Goal: Task Accomplishment & Management: Complete application form

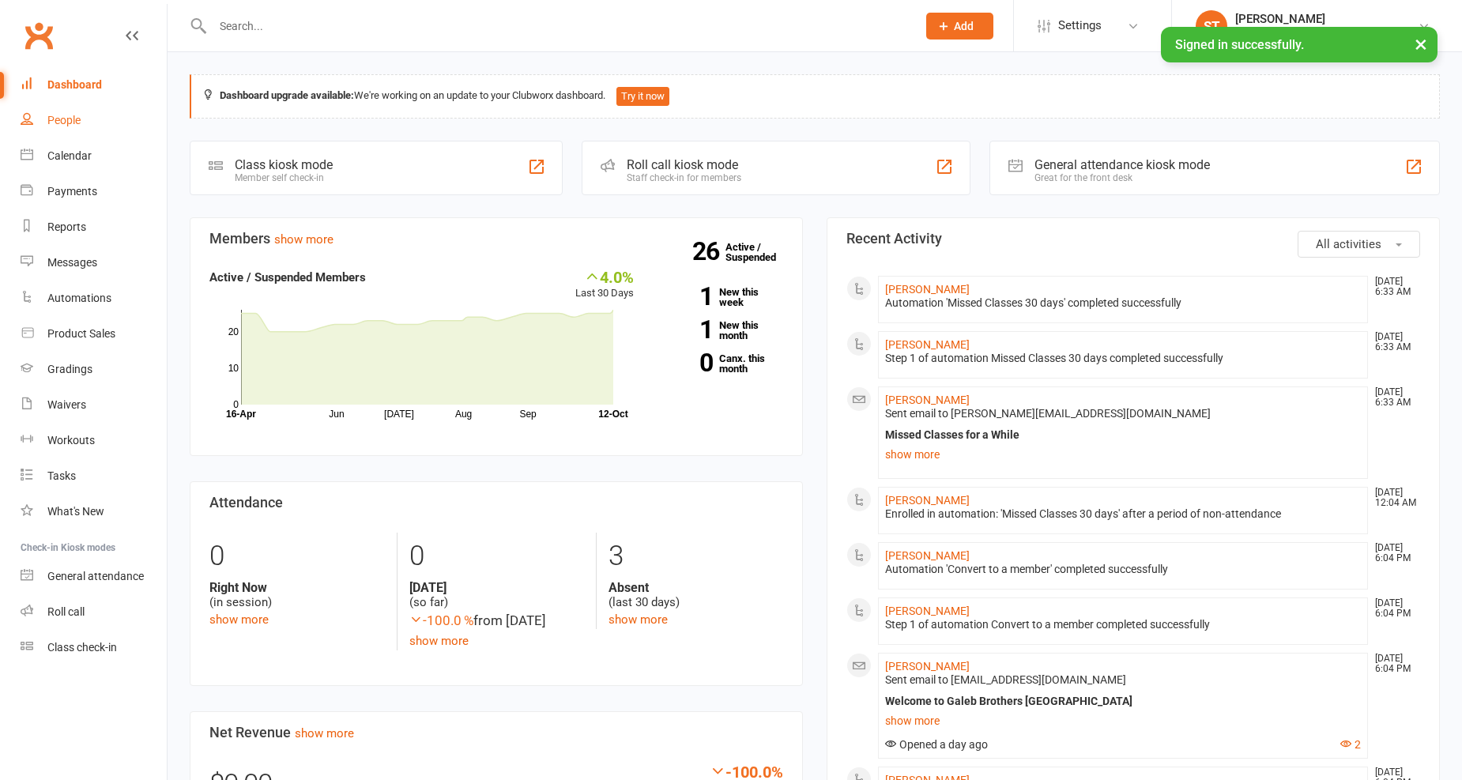
click at [71, 115] on div "People" at bounding box center [63, 120] width 33 height 13
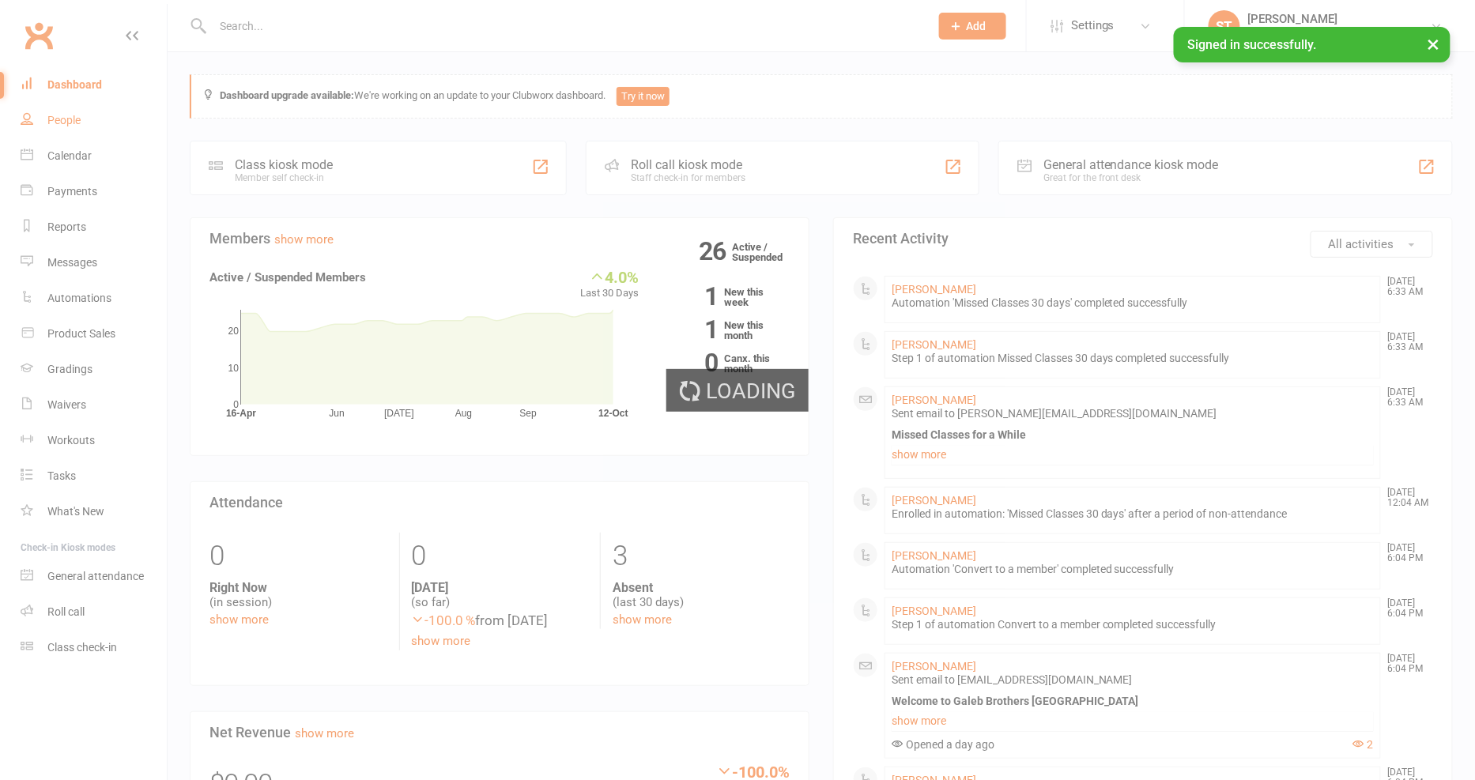
select select "100"
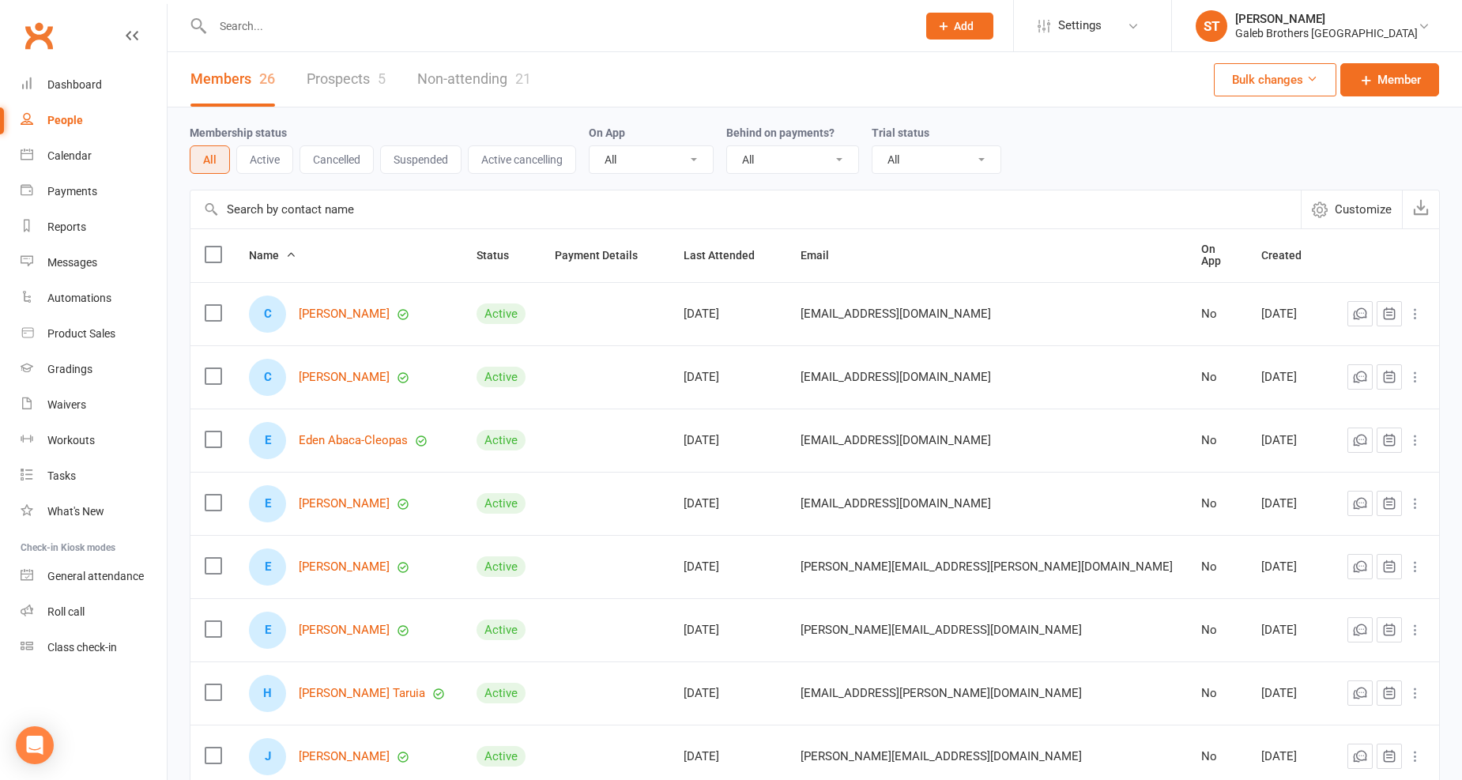
click at [358, 73] on link "Prospects 5" at bounding box center [346, 79] width 79 height 55
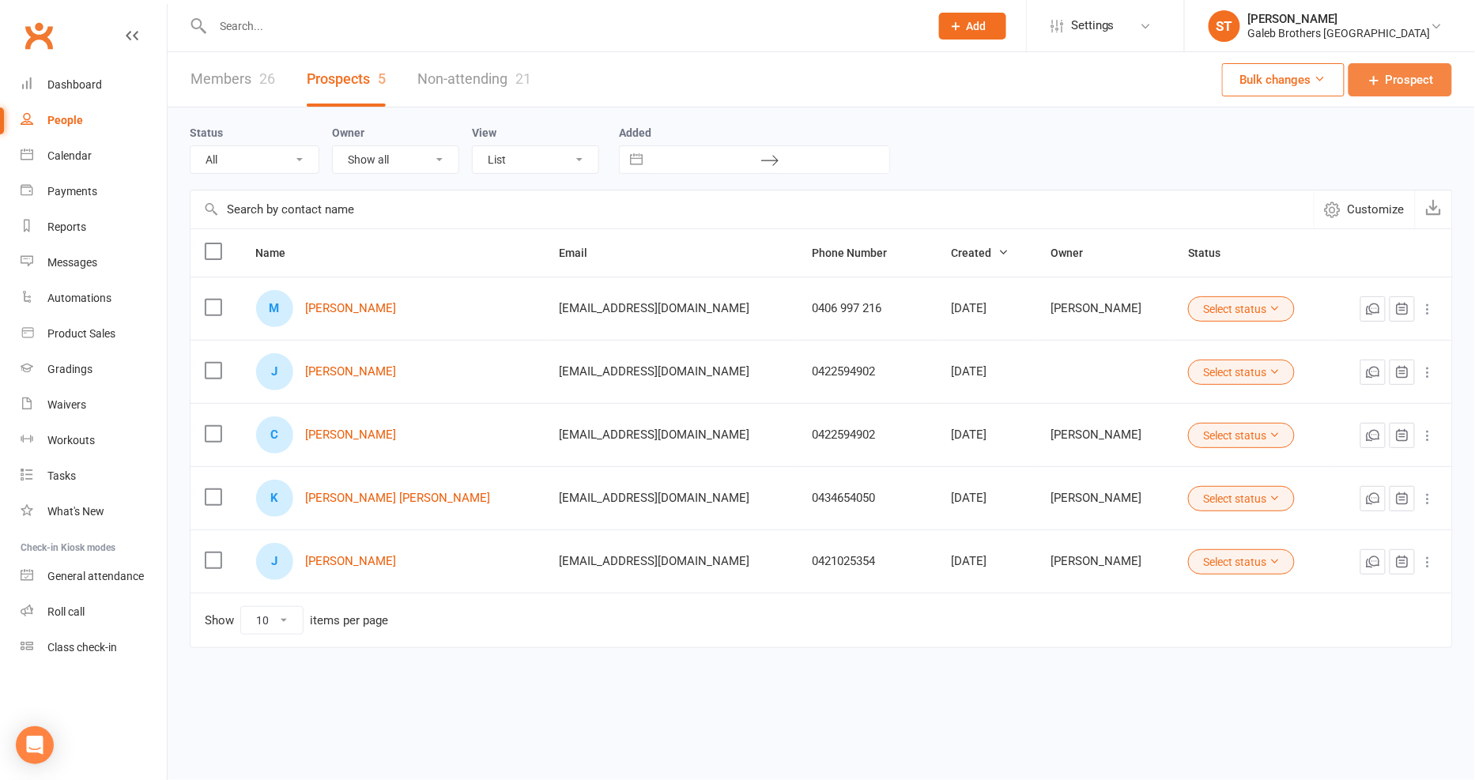
click at [1364, 81] on link "Prospect" at bounding box center [1401, 79] width 104 height 33
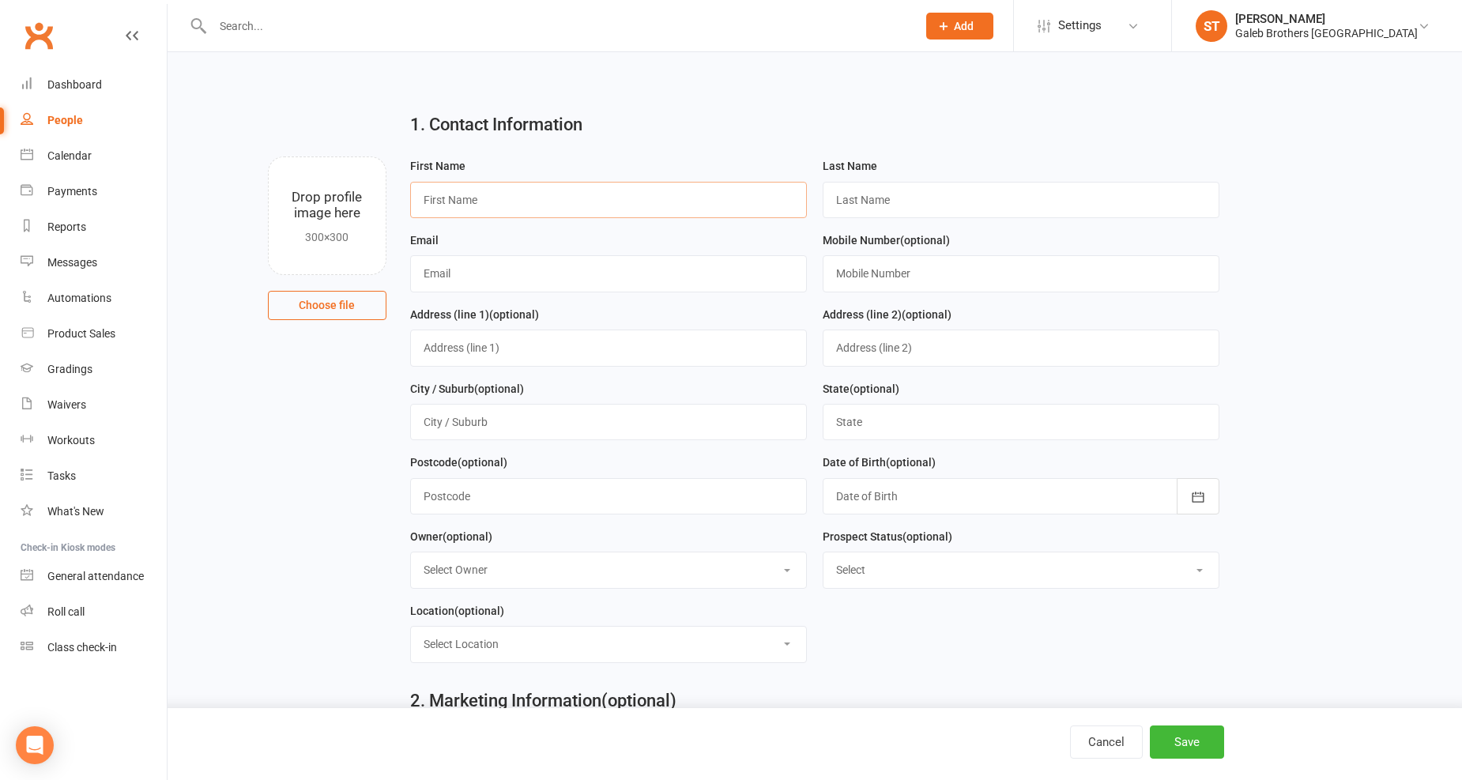
click at [559, 195] on input "text" at bounding box center [608, 200] width 397 height 36
drag, startPoint x: 559, startPoint y: 195, endPoint x: 506, endPoint y: 202, distance: 53.4
click at [506, 202] on input "text" at bounding box center [608, 200] width 397 height 36
paste input "[PERSON_NAME] [PERSON_NAME]"
drag, startPoint x: 477, startPoint y: 199, endPoint x: 539, endPoint y: 202, distance: 62.5
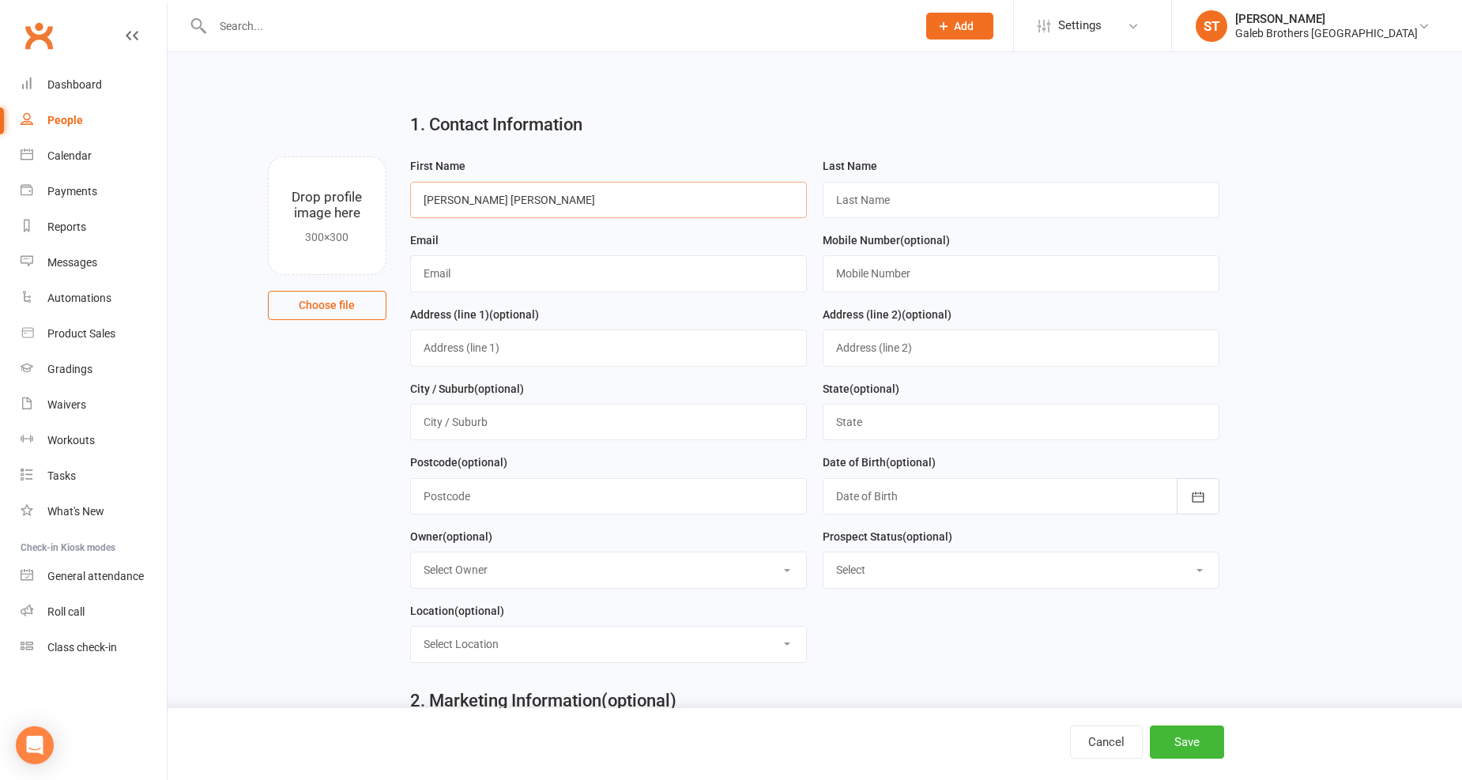
click at [539, 202] on input "[PERSON_NAME] [PERSON_NAME]" at bounding box center [608, 200] width 397 height 36
drag, startPoint x: 462, startPoint y: 198, endPoint x: 544, endPoint y: 199, distance: 82.2
click at [544, 199] on input "[PERSON_NAME] [PERSON_NAME]" at bounding box center [608, 200] width 397 height 36
type input "Larissa"
drag, startPoint x: 909, startPoint y: 200, endPoint x: 901, endPoint y: 201, distance: 7.9
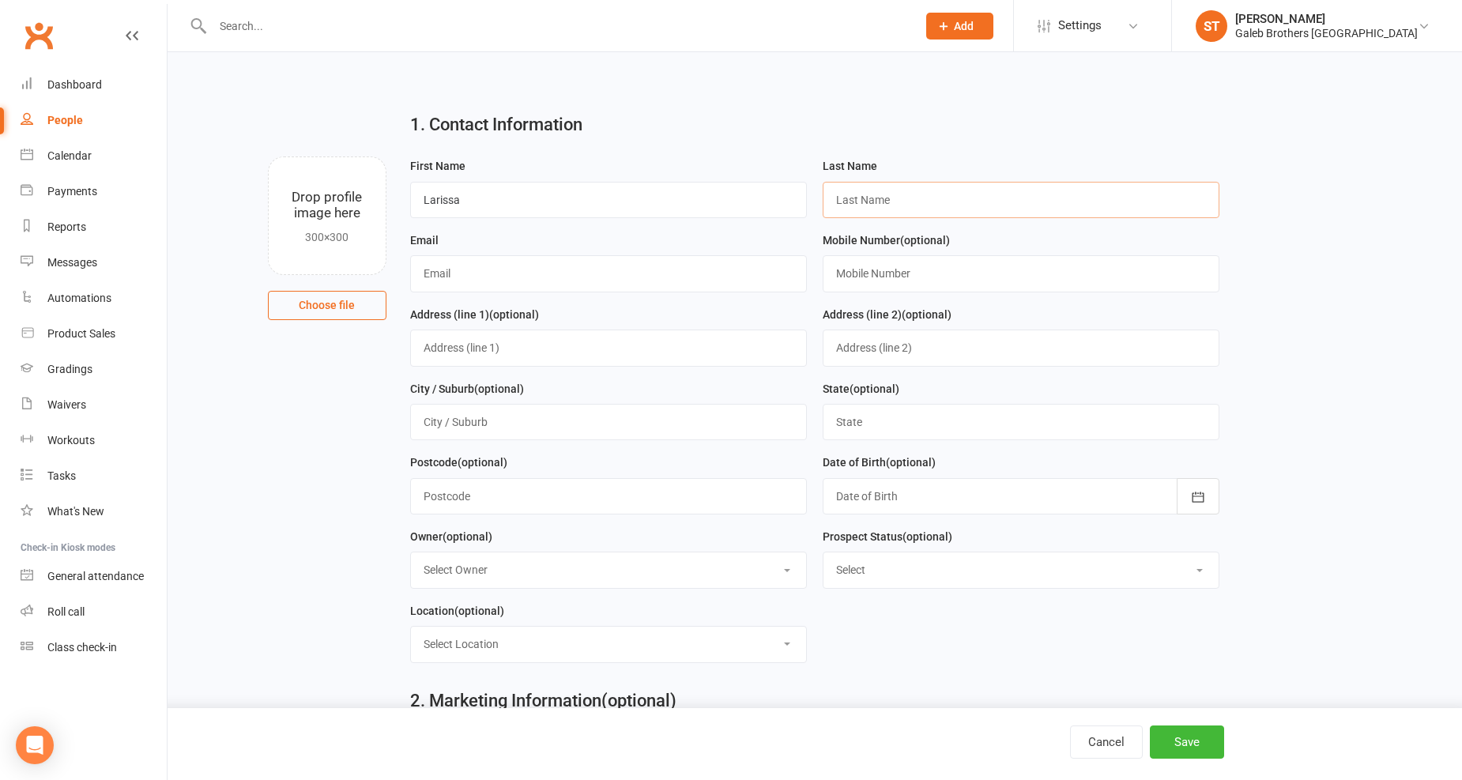
click at [907, 201] on input "text" at bounding box center [1021, 200] width 397 height 36
paste input "[PERSON_NAME]"
type input "[PERSON_NAME]"
click at [585, 282] on input "text" at bounding box center [608, 273] width 397 height 36
paste input "[EMAIL_ADDRESS][DOMAIN_NAME]"
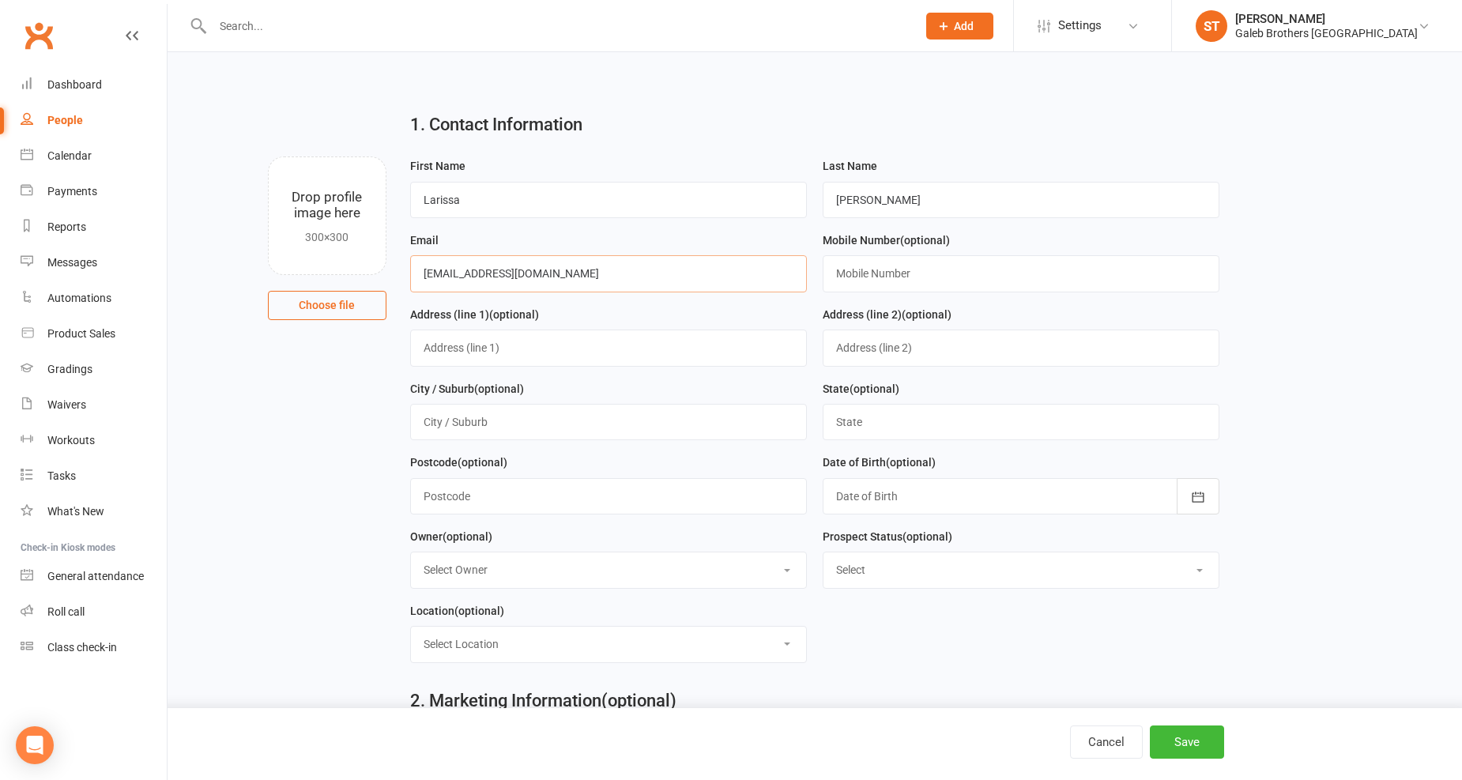
type input "[EMAIL_ADDRESS][DOMAIN_NAME]"
click at [930, 270] on input "text" at bounding box center [1021, 273] width 397 height 36
paste input "0419777546"
type input "0419777546"
click at [1167, 748] on button "Save" at bounding box center [1187, 742] width 74 height 33
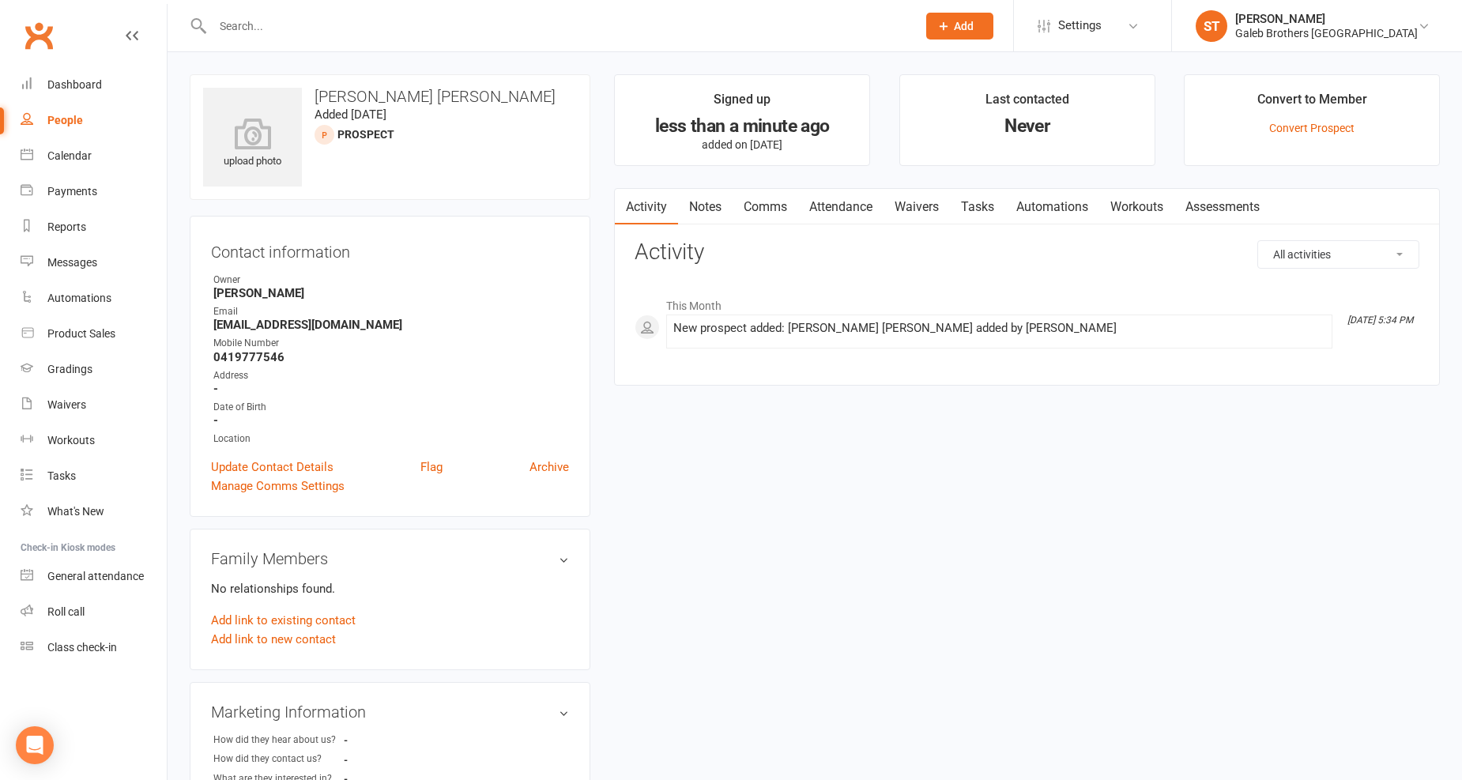
click at [700, 204] on link "Notes" at bounding box center [705, 207] width 55 height 36
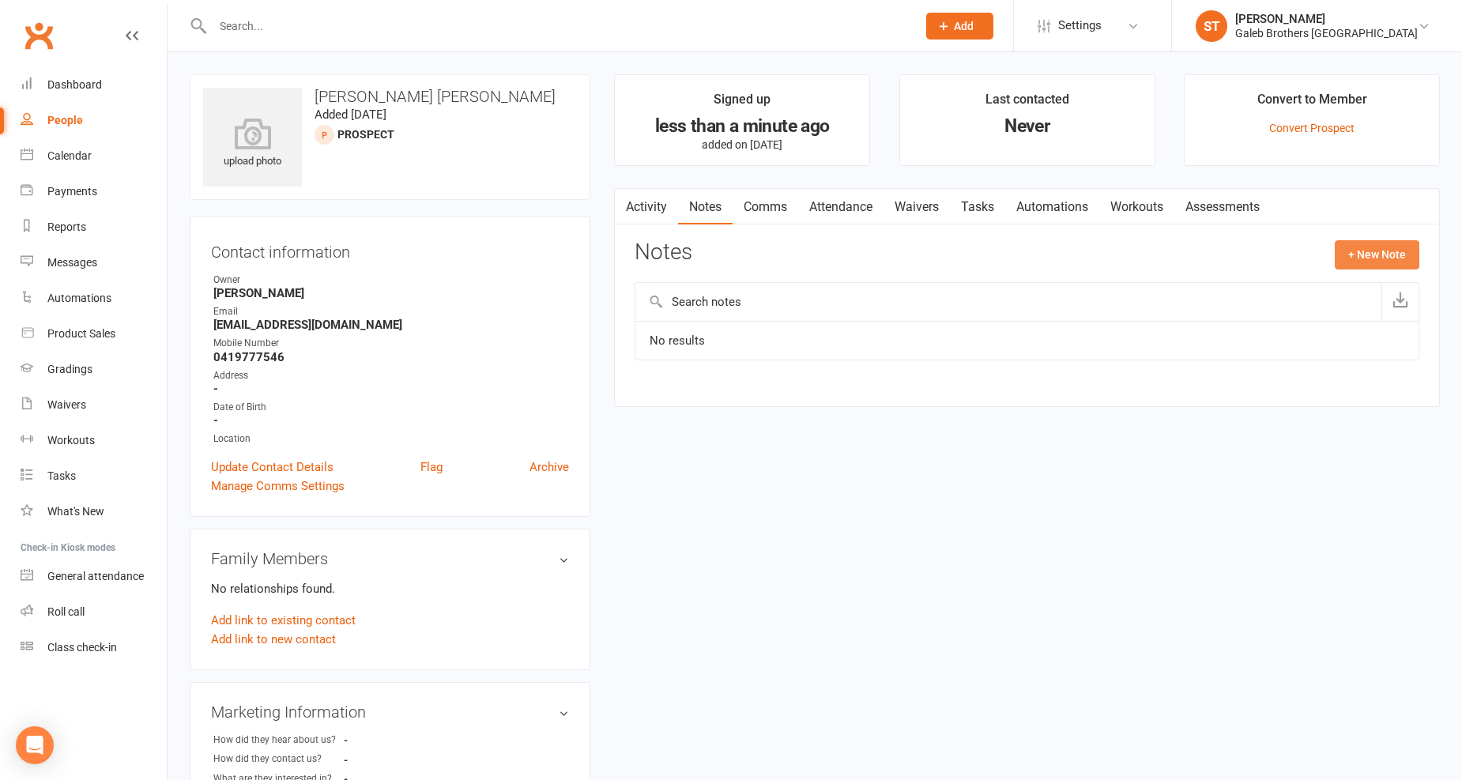
click at [1377, 254] on button "+ New Note" at bounding box center [1377, 254] width 85 height 28
click at [1079, 320] on input "text" at bounding box center [1027, 319] width 785 height 33
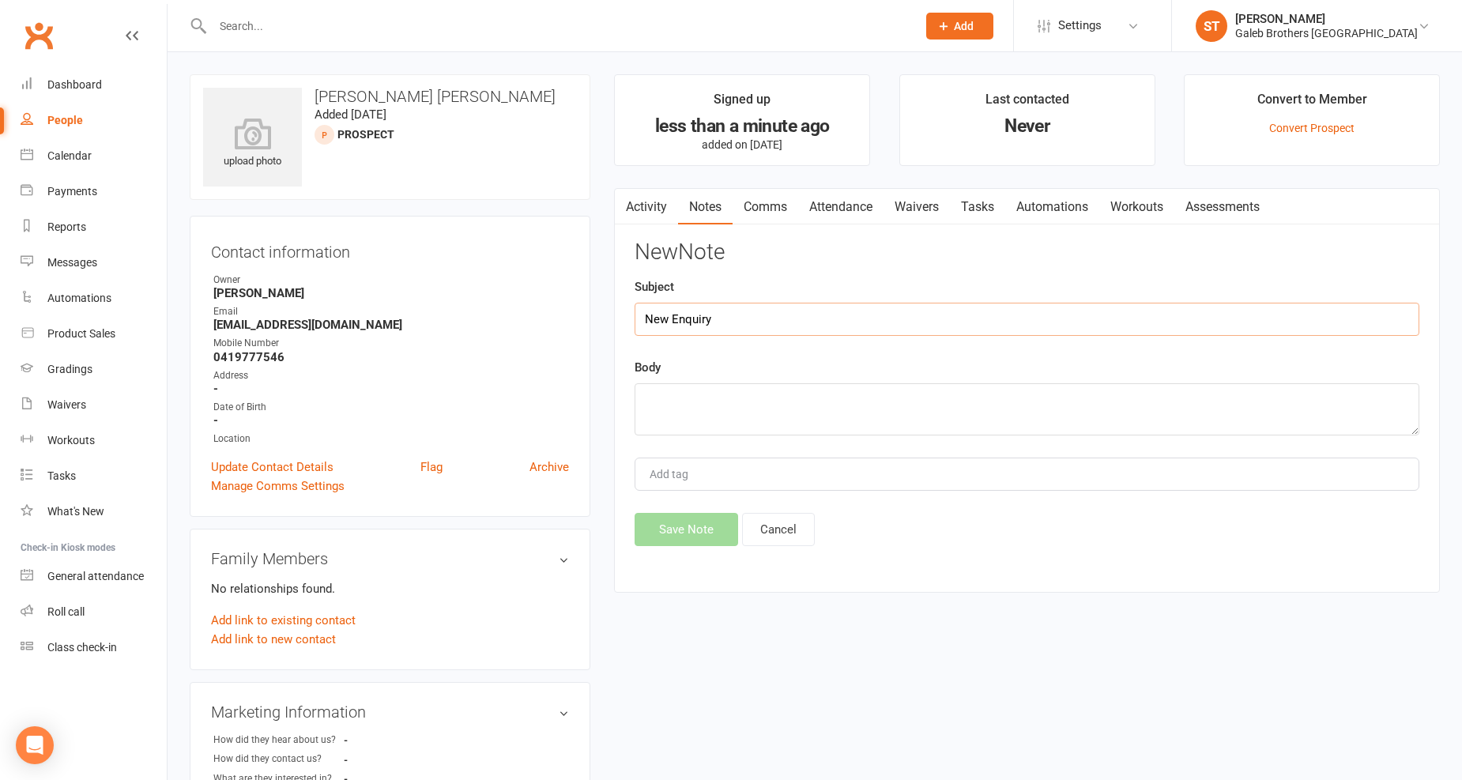
type input "New Enquiry"
click at [1007, 421] on textarea at bounding box center [1027, 409] width 785 height 52
paste textarea "[PERSON_NAME] [PERSON_NAME] just submitted your form: Contact on GB BJJ [GEOGRA…"
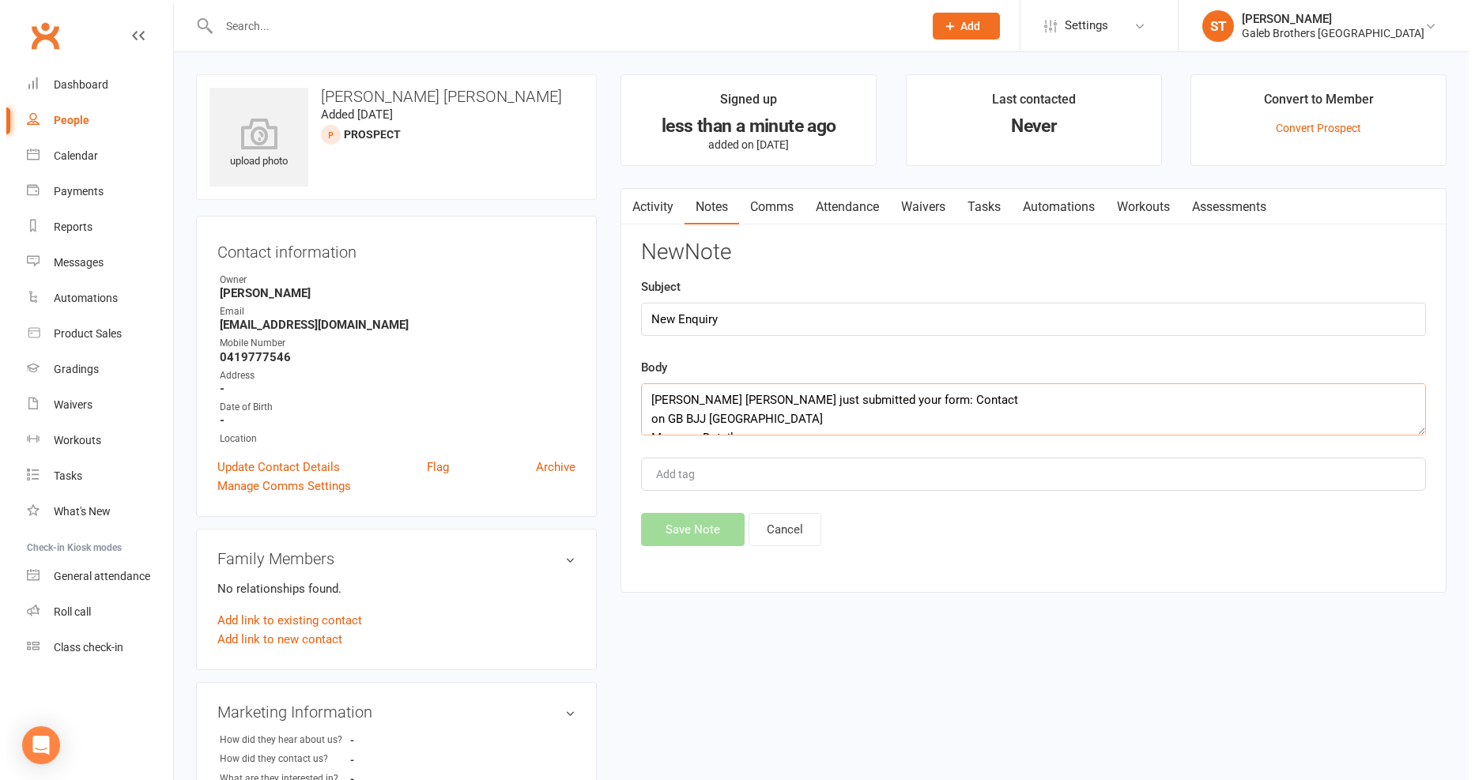
scroll to position [105, 0]
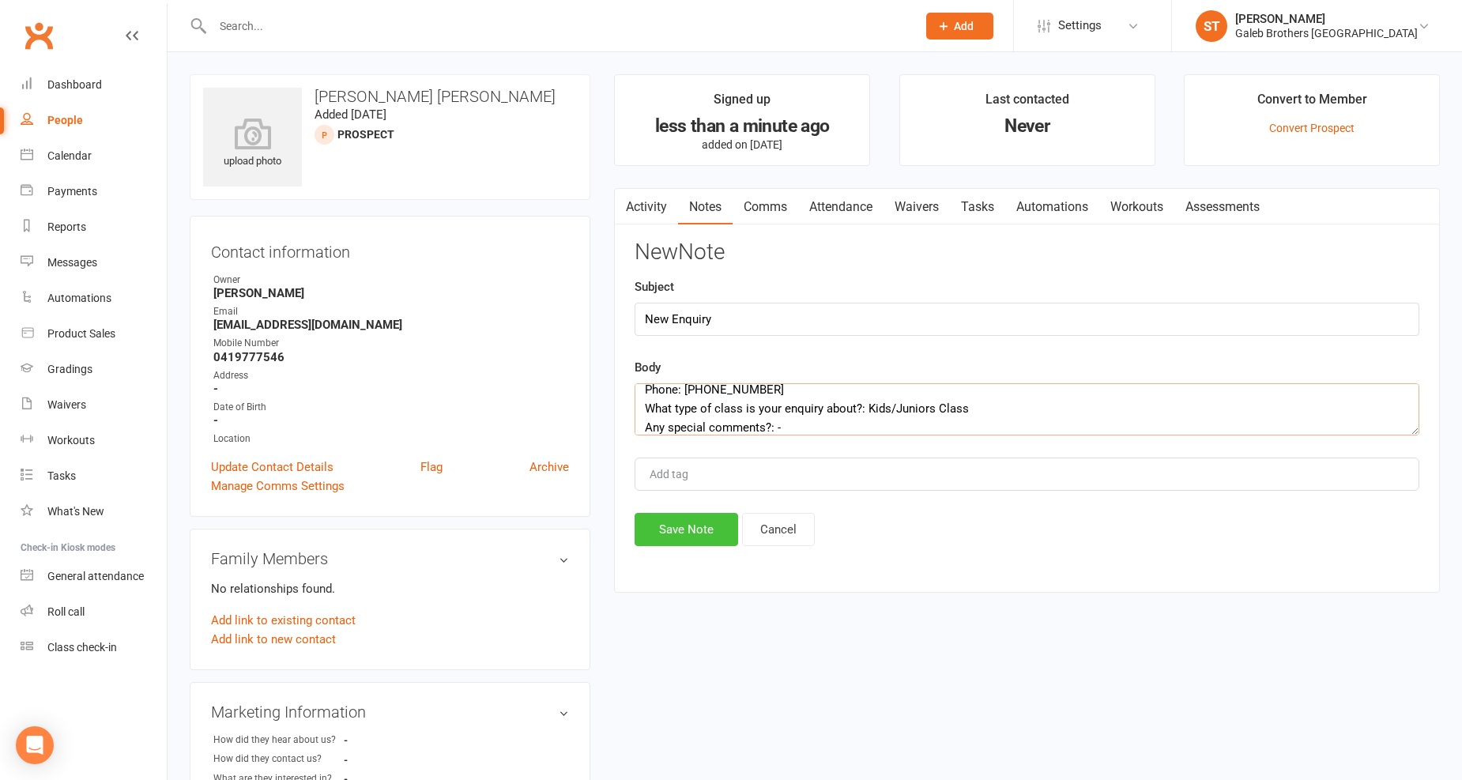
type textarea "[PERSON_NAME] [PERSON_NAME] just submitted your form: Contact on GB BJJ [GEOGRA…"
click at [700, 535] on button "Save Note" at bounding box center [687, 529] width 104 height 33
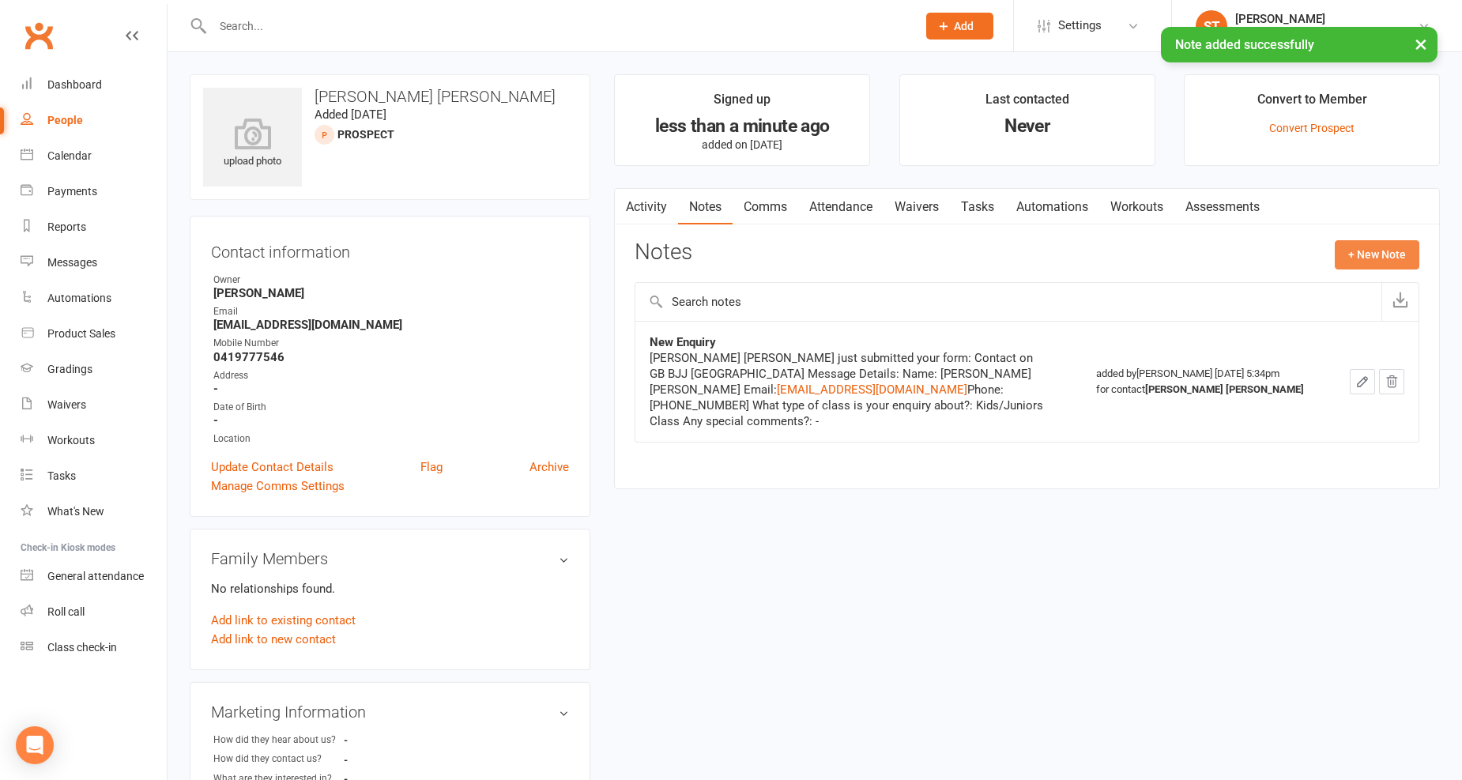
click at [1379, 258] on button "+ New Note" at bounding box center [1377, 254] width 85 height 28
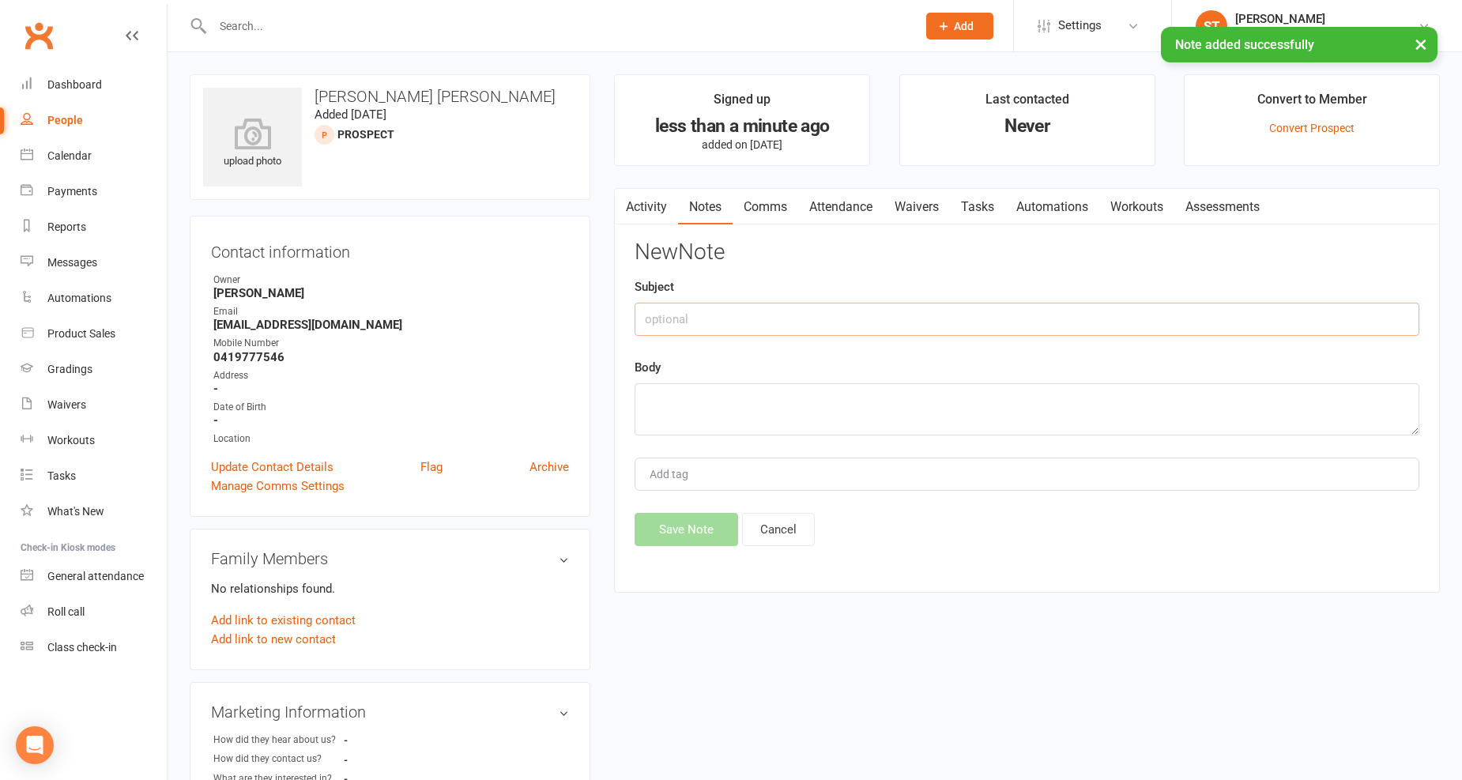
click at [1073, 328] on input "text" at bounding box center [1027, 319] width 785 height 33
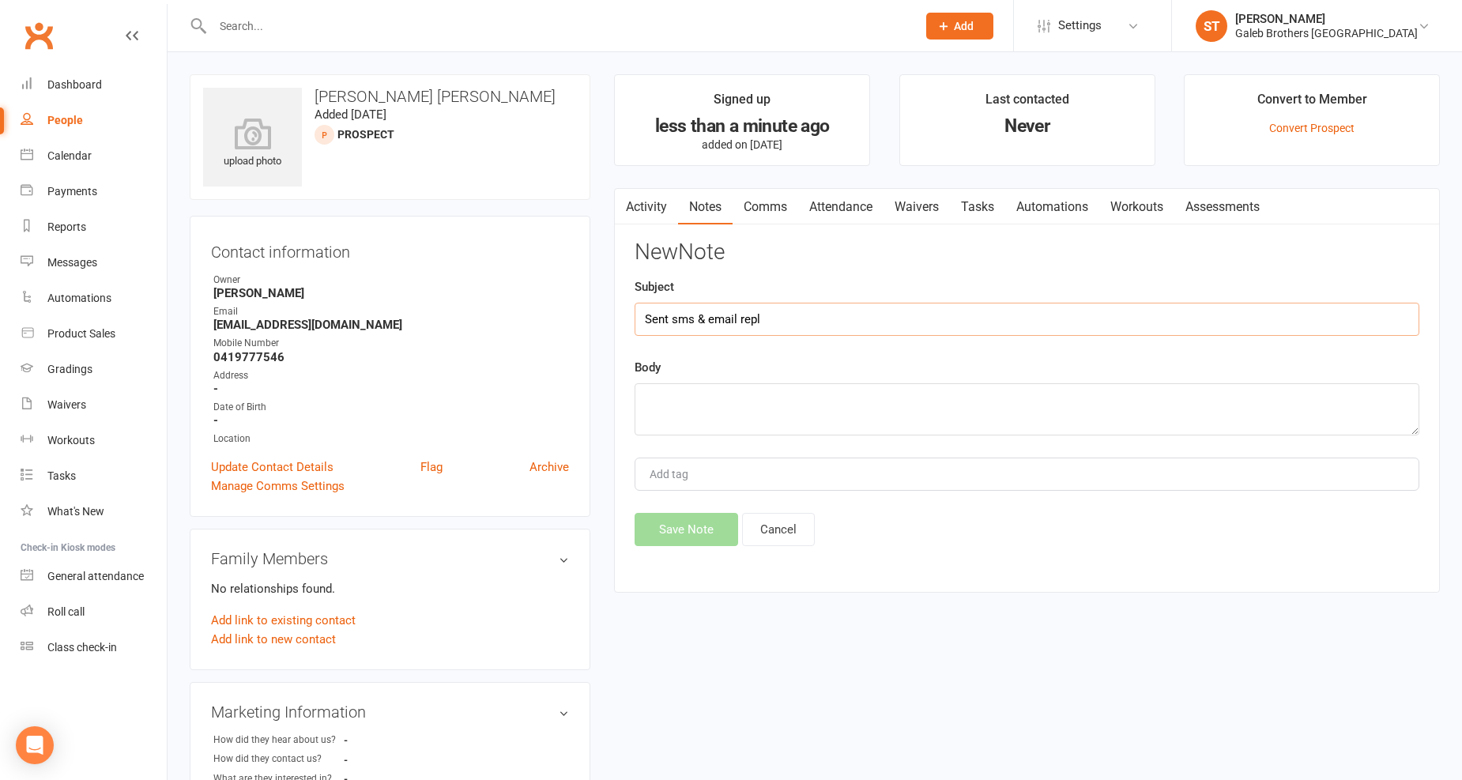
type input "Sent sms & email reply"
drag, startPoint x: 770, startPoint y: 313, endPoint x: 515, endPoint y: 337, distance: 255.6
click at [515, 337] on div "upload photo [PERSON_NAME] [PERSON_NAME] Added [DATE] prospect Contact informat…" at bounding box center [815, 703] width 1274 height 1258
click at [678, 407] on textarea at bounding box center [1027, 409] width 785 height 52
paste textarea "Sent sms & email reply"
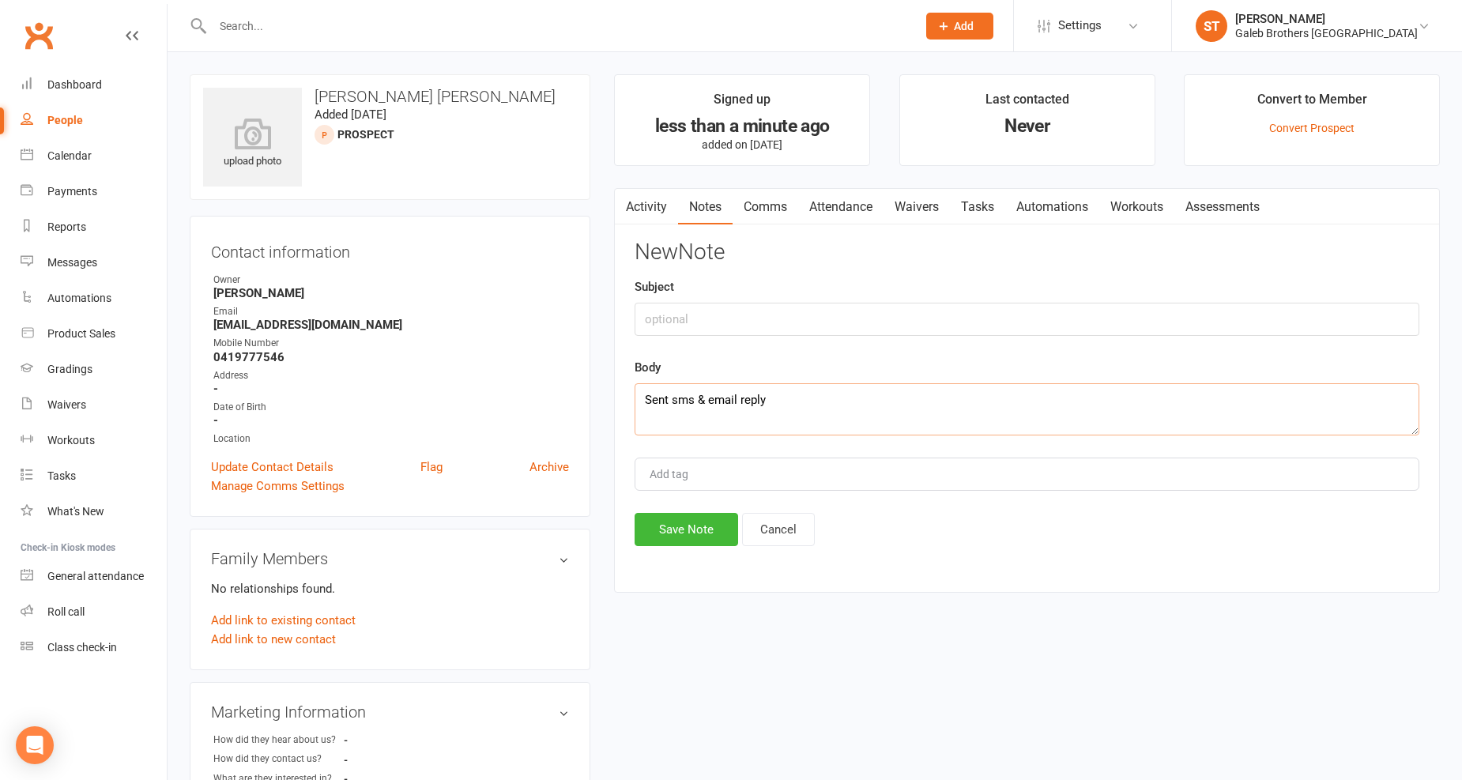
type textarea "Sent sms & email reply"
click at [757, 328] on input "text" at bounding box center [1027, 319] width 785 height 33
click at [789, 391] on textarea "Sent sms & email reply" at bounding box center [1027, 409] width 785 height 52
drag, startPoint x: 791, startPoint y: 406, endPoint x: 610, endPoint y: 401, distance: 181.1
click at [610, 401] on main "Signed up less than a minute ago added on [DATE] Last contacted Never Convert t…" at bounding box center [1027, 341] width 850 height 534
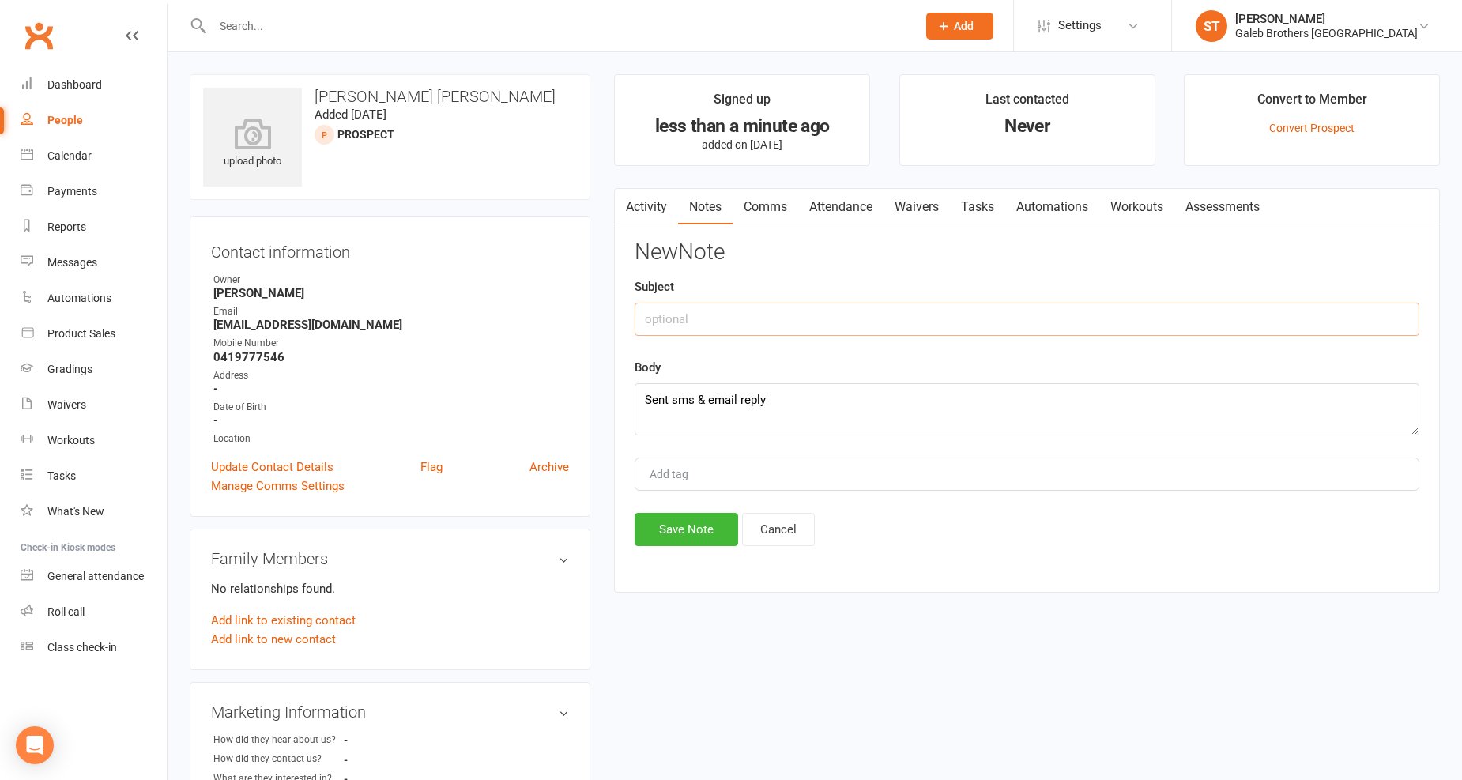
click at [689, 323] on input "text" at bounding box center [1027, 319] width 785 height 33
paste input "Sent sms & email reply"
type input "Sent sms & email reply"
click at [693, 531] on button "Save Note" at bounding box center [687, 529] width 104 height 33
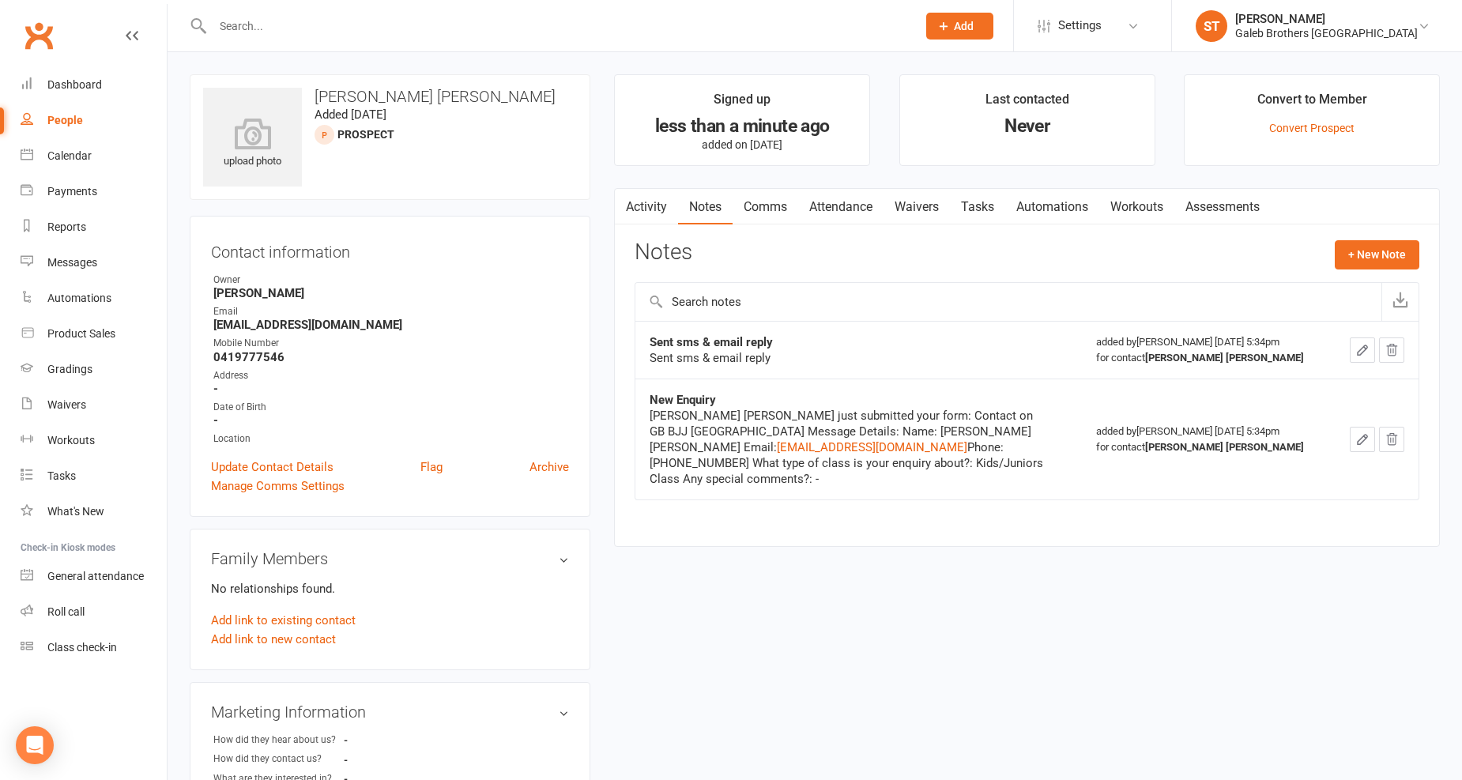
click at [79, 116] on div "People" at bounding box center [65, 120] width 36 height 13
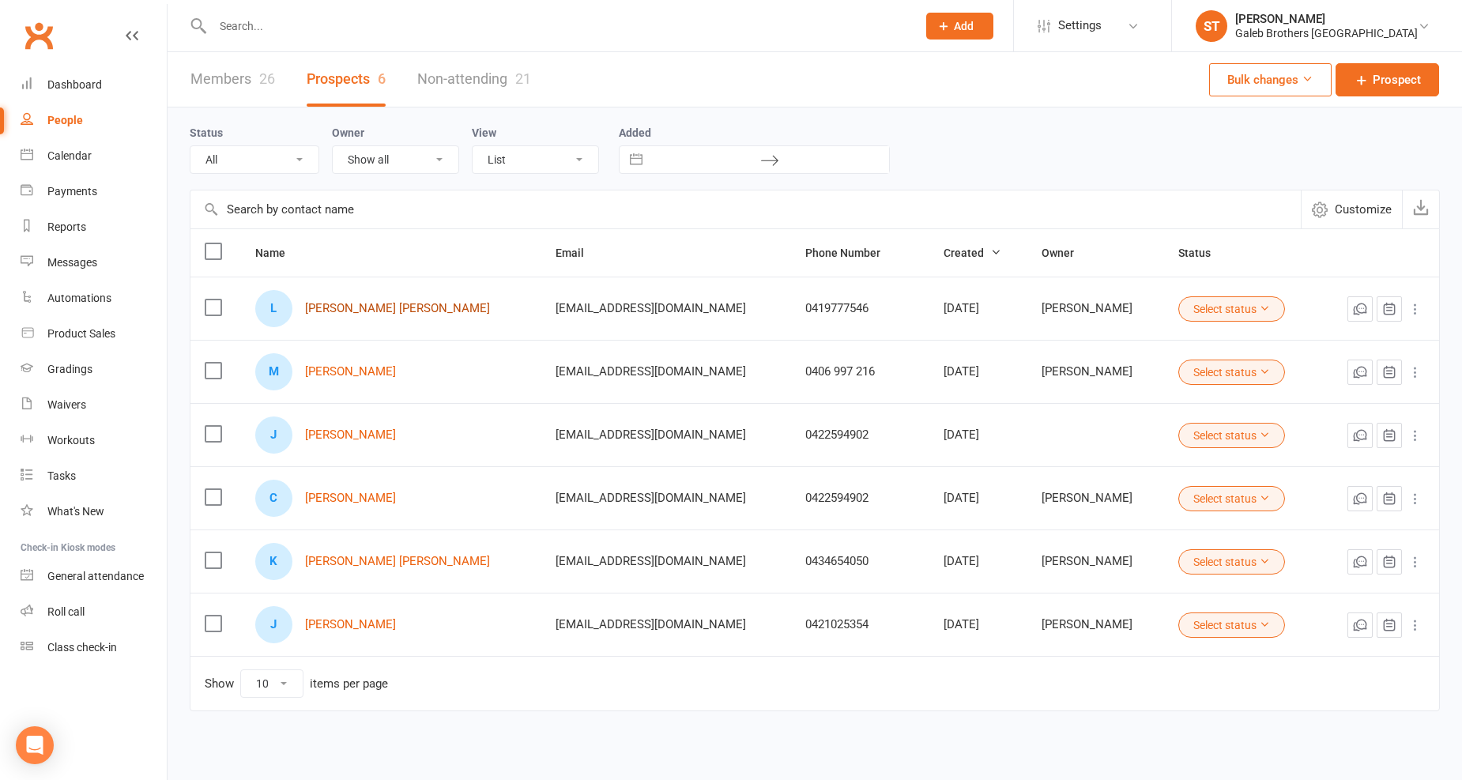
click at [377, 311] on link "[PERSON_NAME] [PERSON_NAME]" at bounding box center [397, 308] width 185 height 13
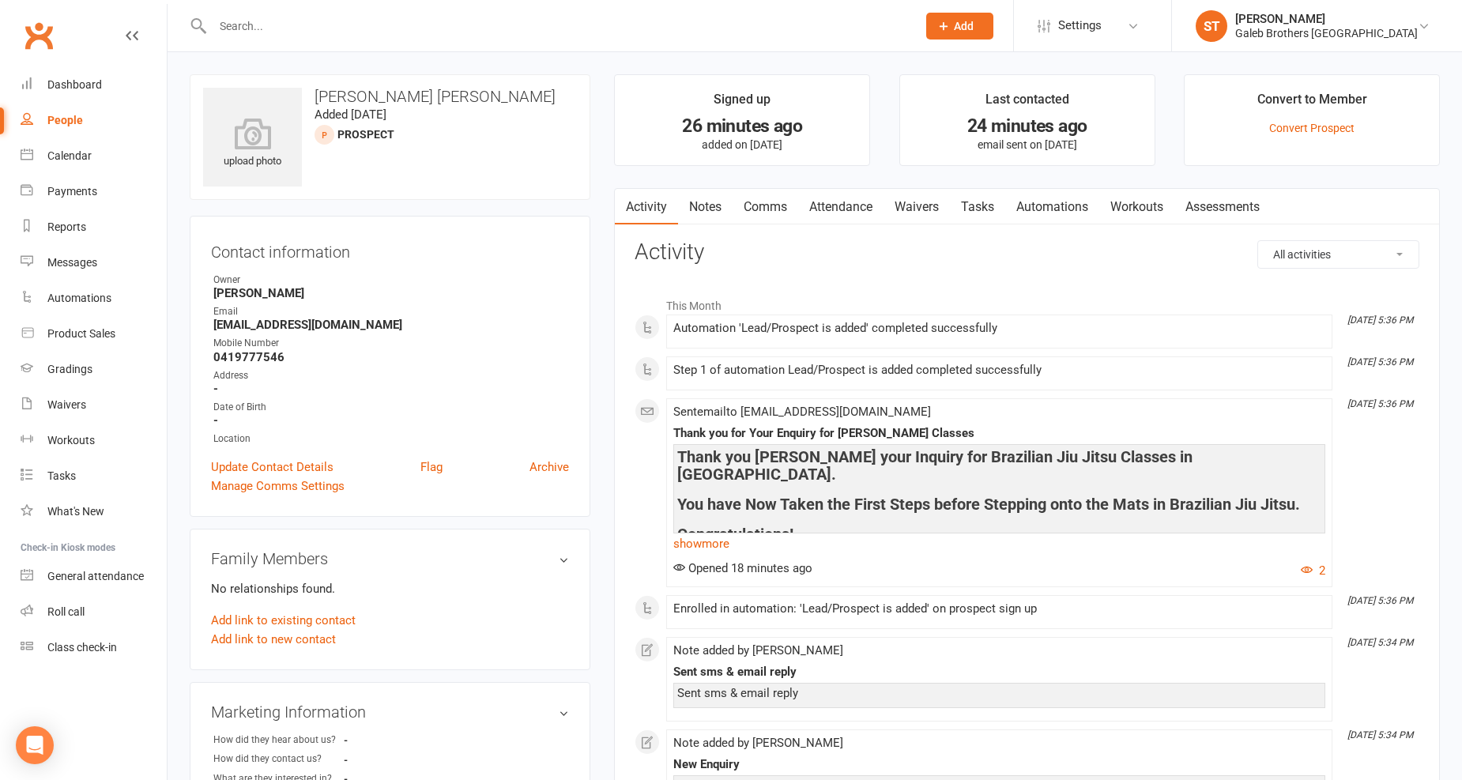
click at [707, 194] on link "Notes" at bounding box center [705, 207] width 55 height 36
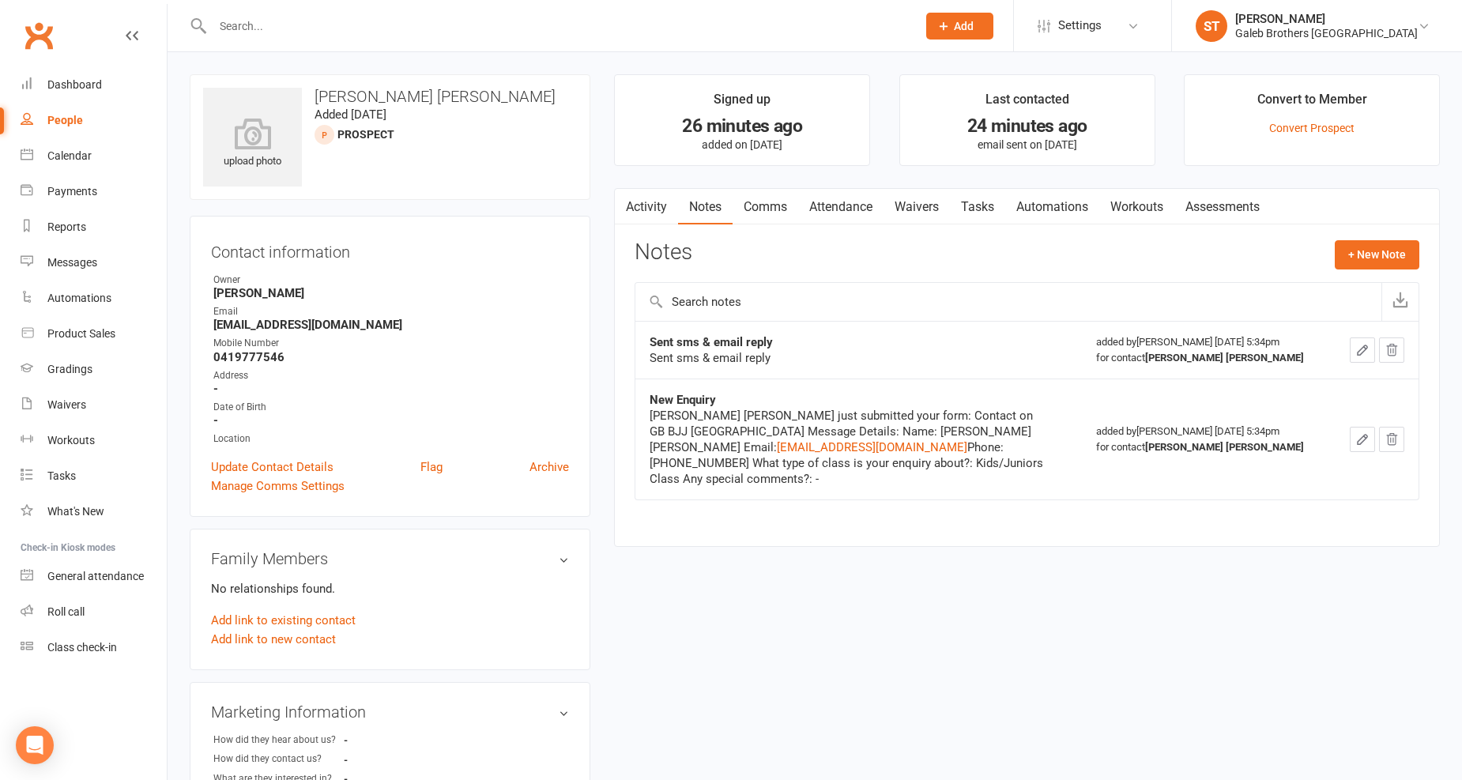
click at [1392, 237] on div "Activity Notes Comms Attendance Waivers Tasks Automations Workouts Assessments …" at bounding box center [1027, 367] width 826 height 359
click at [1385, 259] on button "+ New Note" at bounding box center [1377, 254] width 85 height 28
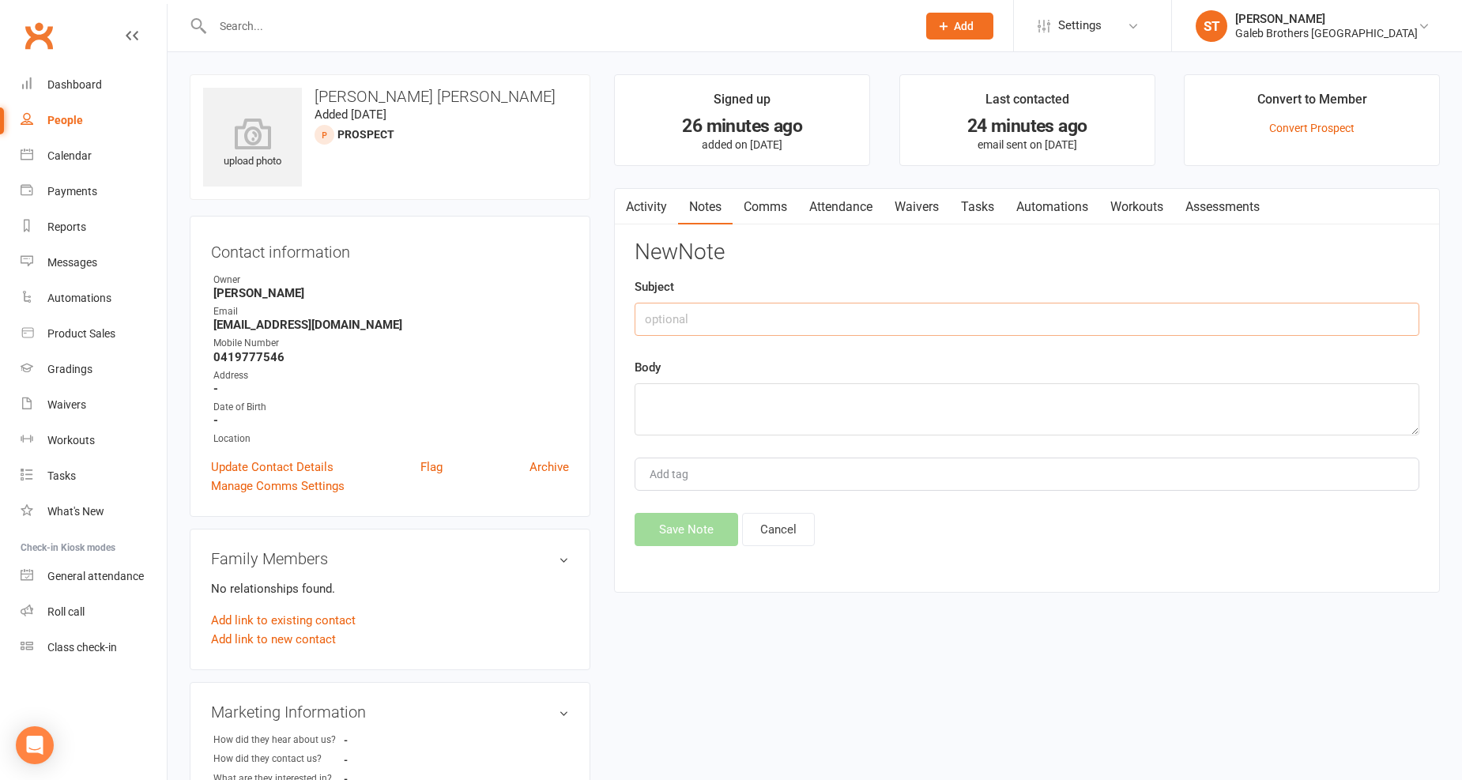
click at [1057, 319] on input "text" at bounding box center [1027, 319] width 785 height 33
type input "r"
drag, startPoint x: 702, startPoint y: 341, endPoint x: 623, endPoint y: 341, distance: 79.0
click at [623, 341] on div "Activity Notes Comms Attendance Waivers Tasks Automations Workouts Assessments …" at bounding box center [1027, 391] width 826 height 406
type input "response- son is [DEMOGRAPHIC_DATA]"
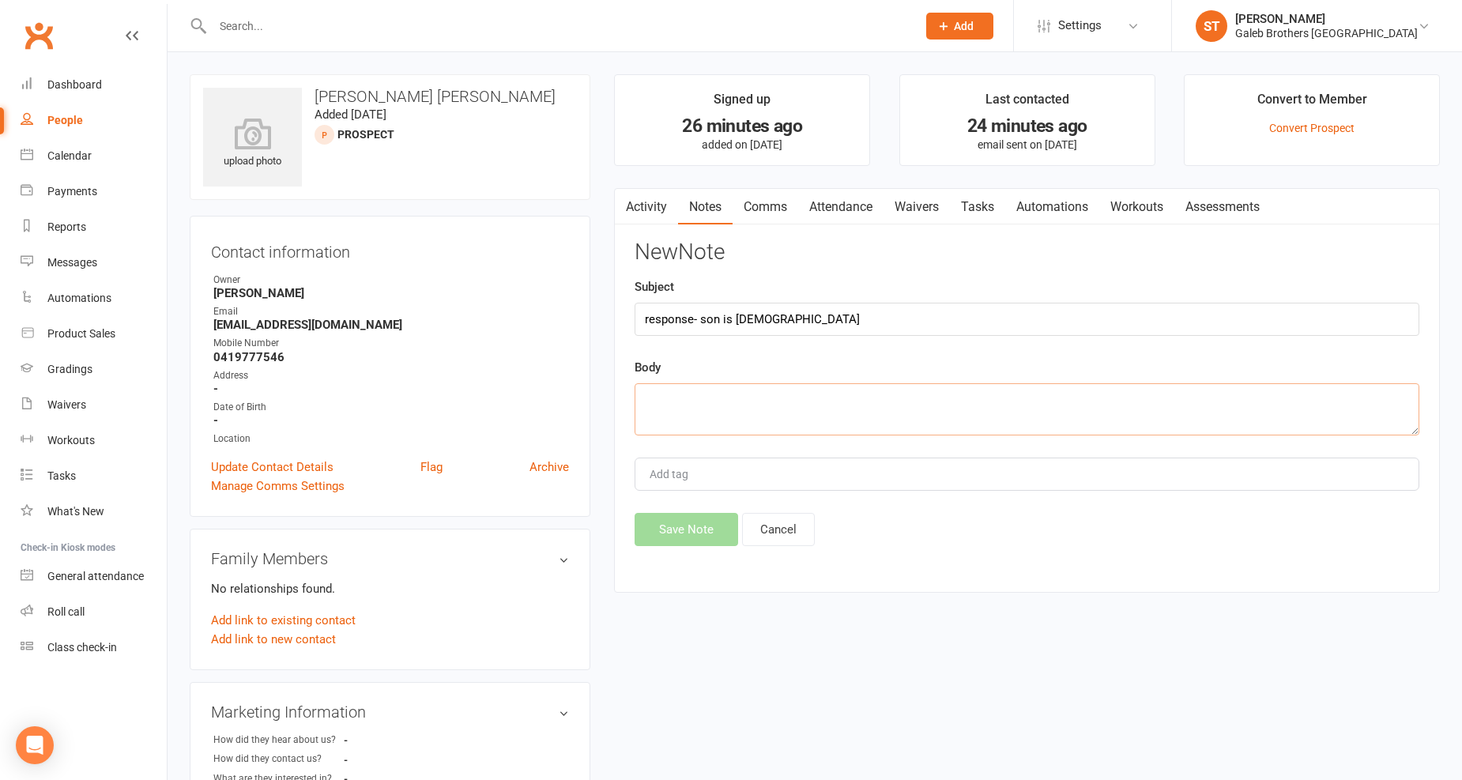
click at [765, 413] on textarea at bounding box center [1027, 409] width 785 height 52
paste textarea "response- son is [DEMOGRAPHIC_DATA]"
type textarea "response- son is [DEMOGRAPHIC_DATA]. responded too young to enrol."
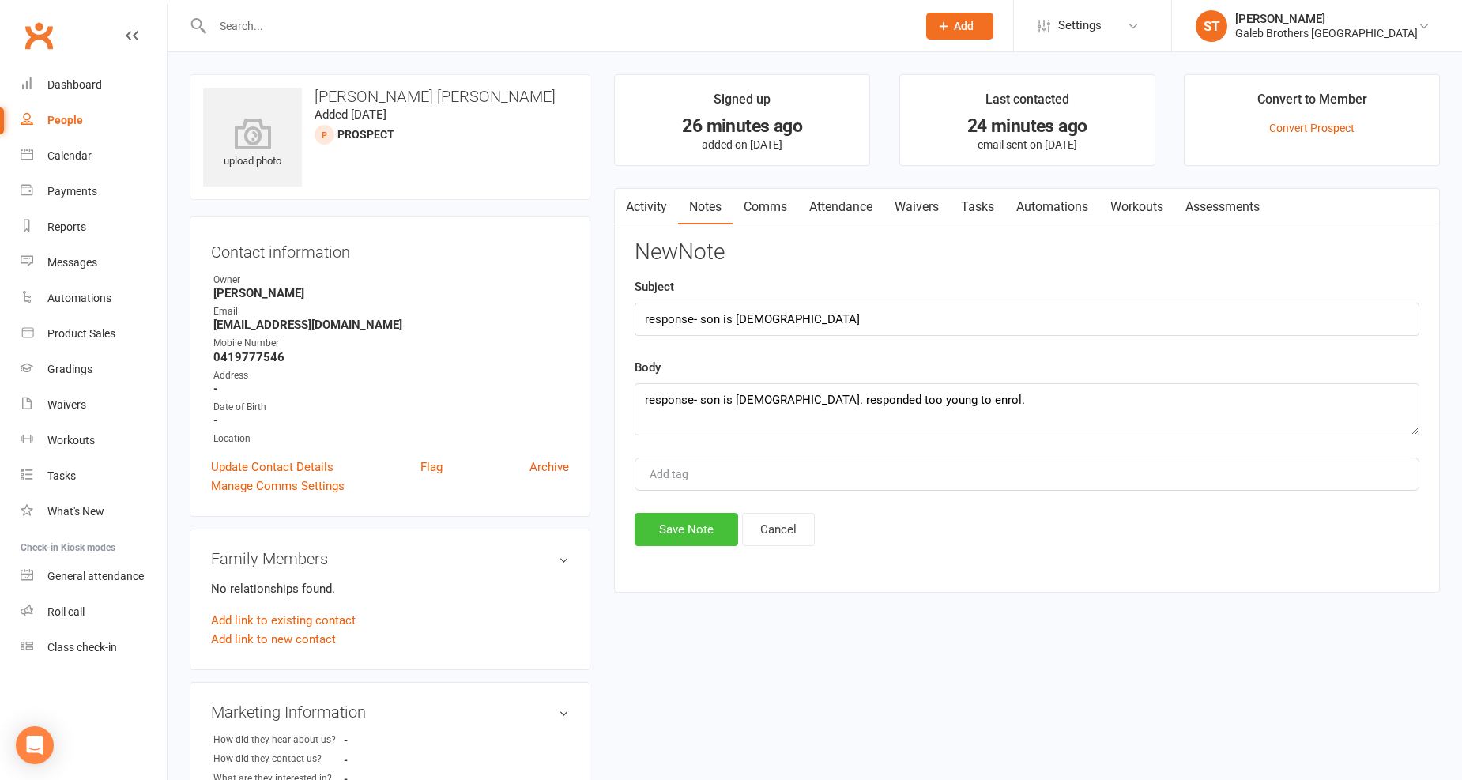
click at [704, 526] on button "Save Note" at bounding box center [687, 529] width 104 height 33
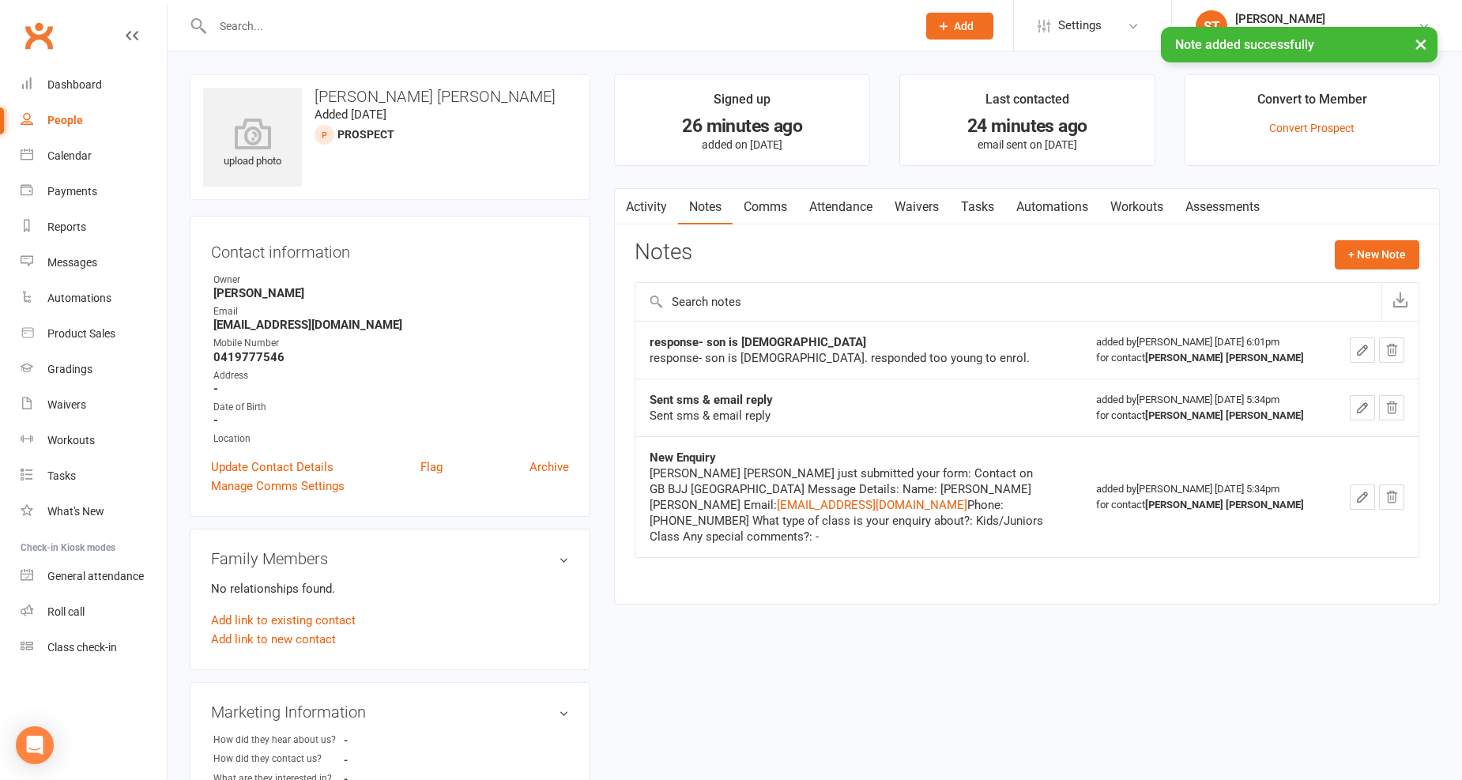
click at [60, 119] on div "People" at bounding box center [65, 120] width 36 height 13
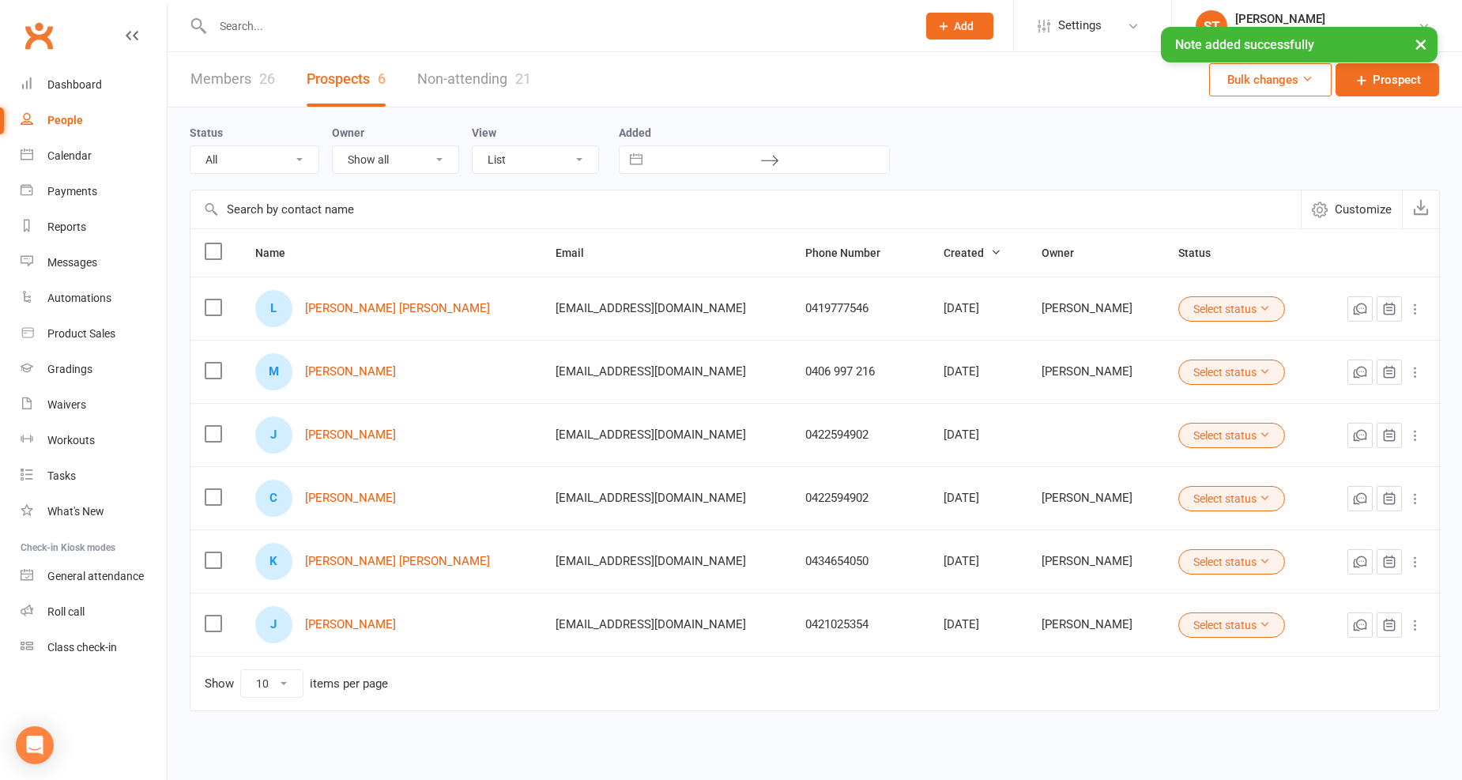
click at [212, 311] on label at bounding box center [213, 308] width 16 height 16
click at [212, 300] on input "checkbox" at bounding box center [213, 300] width 16 height 0
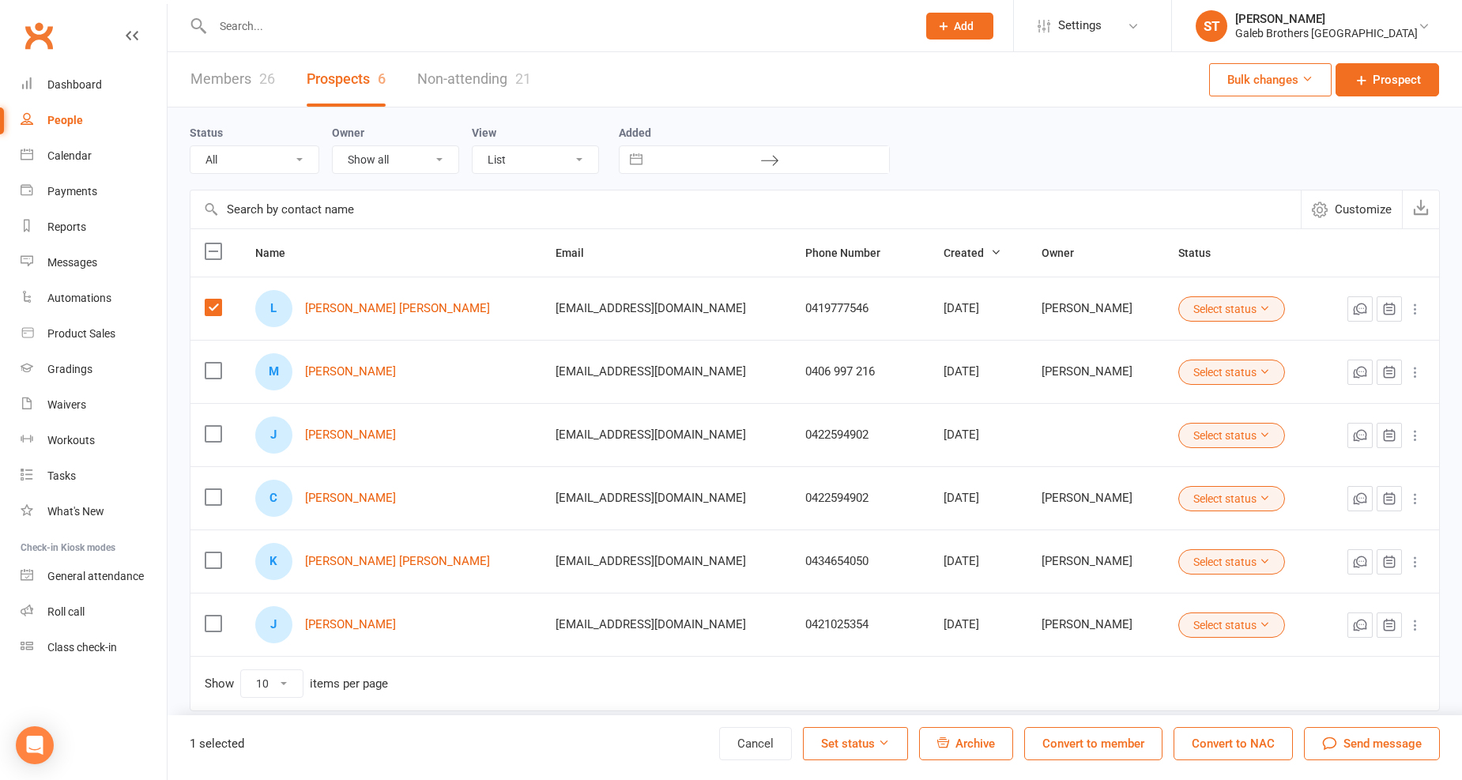
click at [938, 749] on button "Archive" at bounding box center [966, 743] width 94 height 33
